Goal: Communication & Community: Answer question/provide support

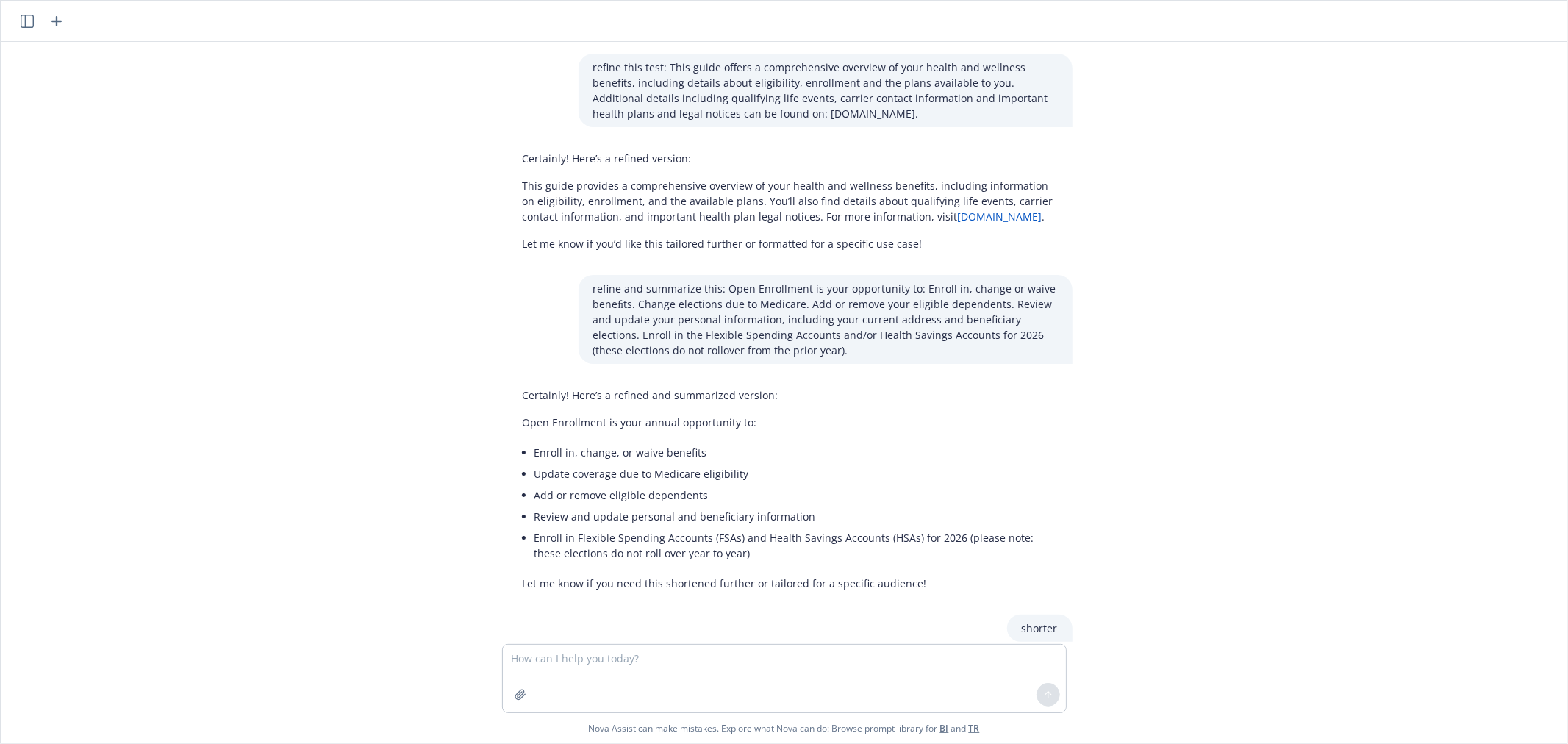
scroll to position [480, 0]
